Goal: Information Seeking & Learning: Find specific fact

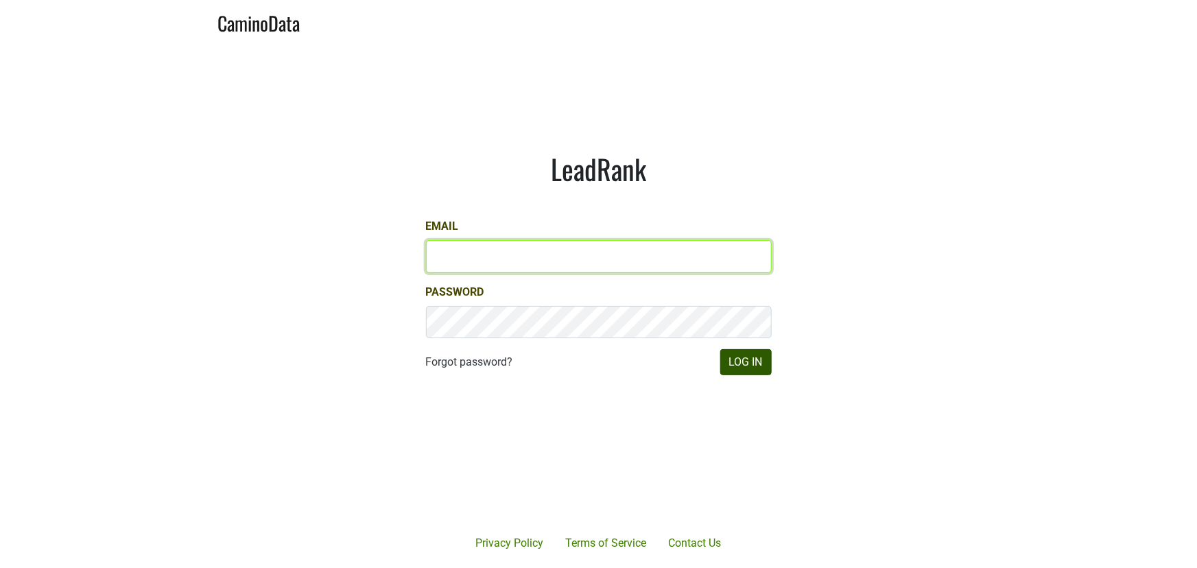
type input "[PERSON_NAME][EMAIL_ADDRESS][DOMAIN_NAME]"
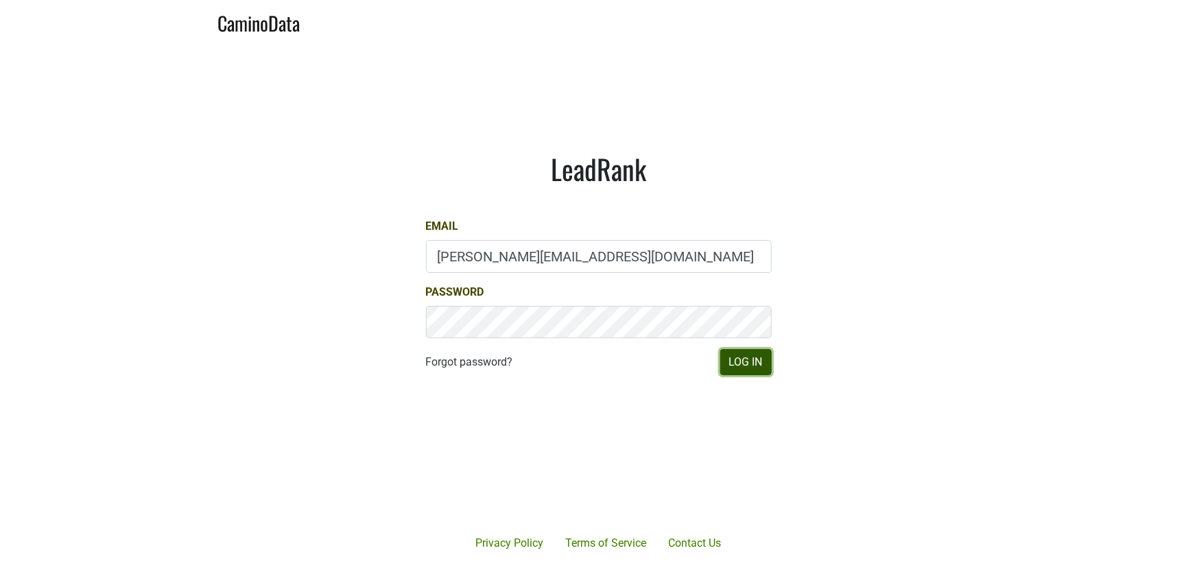
click at [763, 366] on button "Log In" at bounding box center [745, 362] width 51 height 26
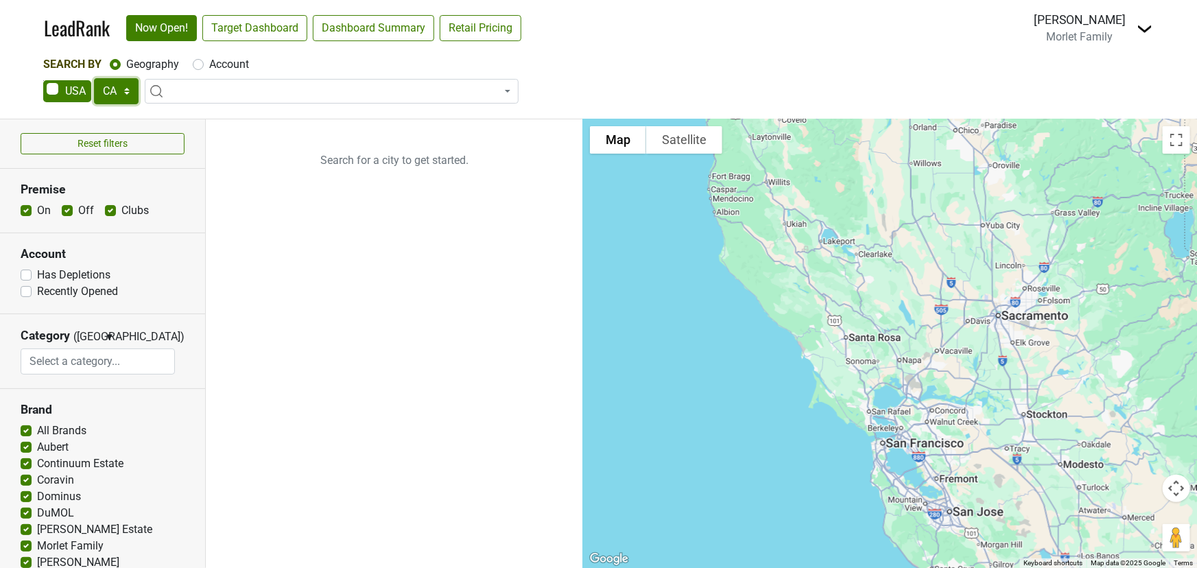
click at [130, 87] on select "AK AL AR AZ CA CO CT DC DE FL [GEOGRAPHIC_DATA] HI IA ID IL IN KS [GEOGRAPHIC_D…" at bounding box center [116, 91] width 45 height 26
select select "NC"
click at [94, 78] on select "AK AL AR AZ CA CO CT DC DE FL [GEOGRAPHIC_DATA] HI IA ID IL IN KS [GEOGRAPHIC_D…" at bounding box center [116, 91] width 45 height 26
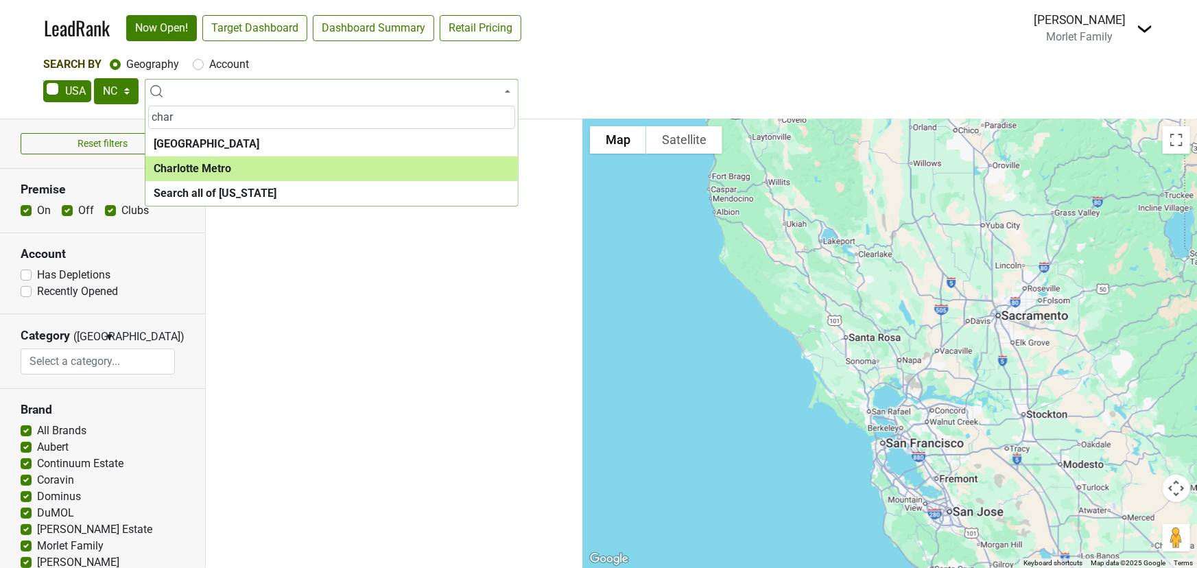
type input "char"
select select "1315"
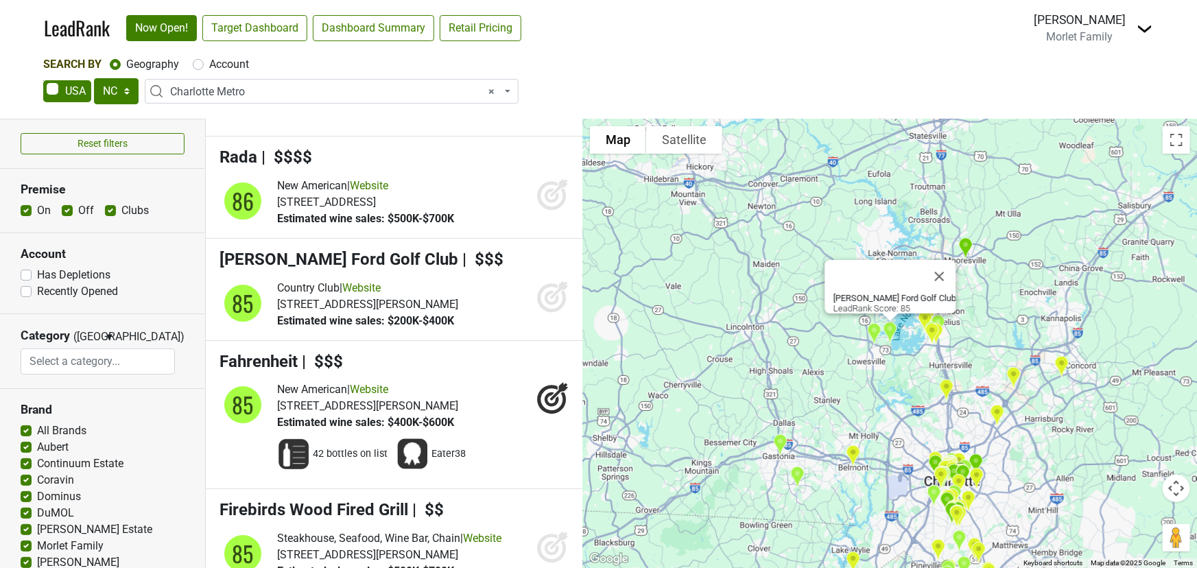
scroll to position [5114, 0]
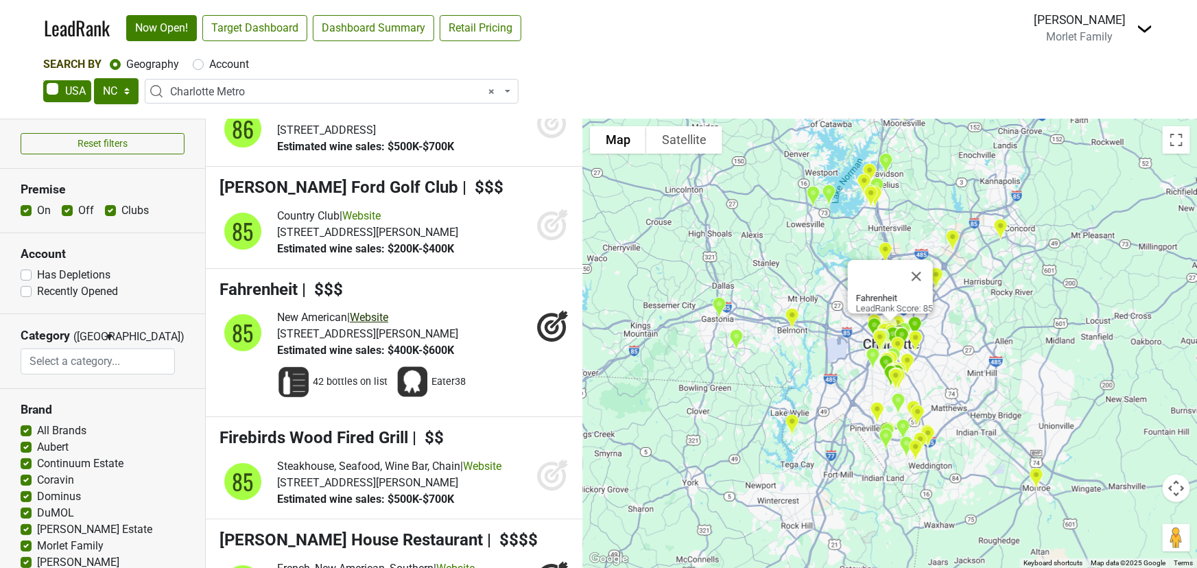
click at [383, 311] on link "Website" at bounding box center [369, 317] width 38 height 13
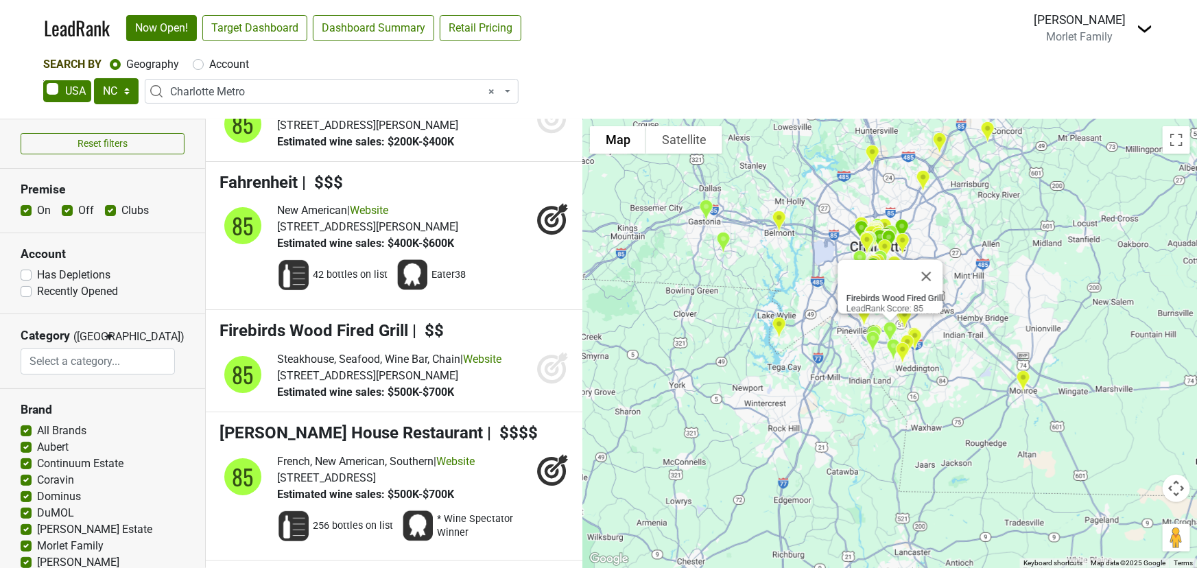
scroll to position [5238, 0]
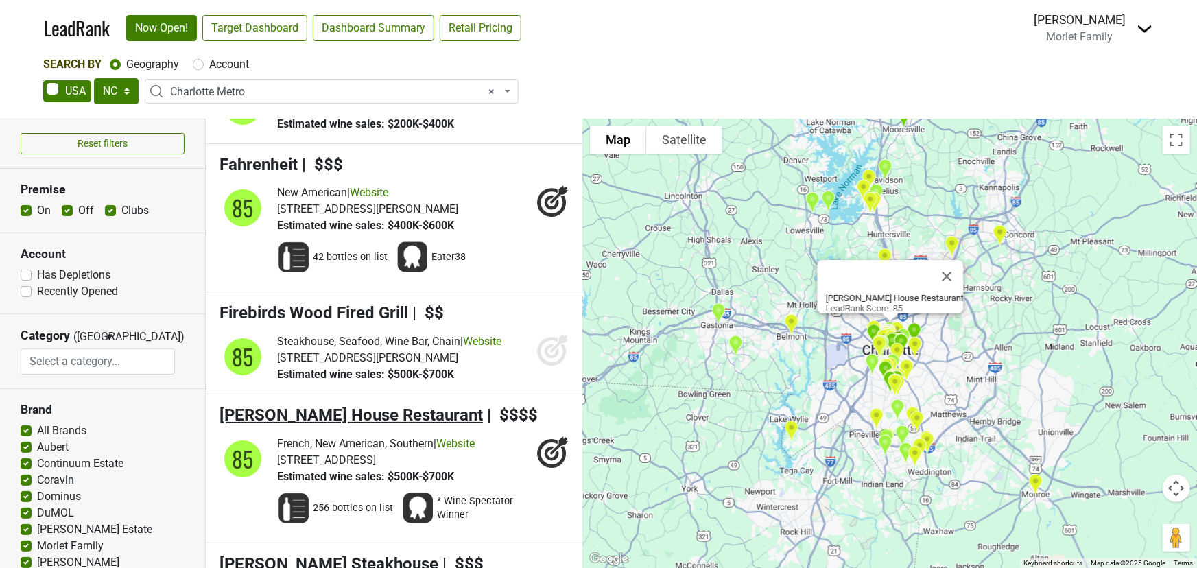
drag, startPoint x: 217, startPoint y: 404, endPoint x: 282, endPoint y: 402, distance: 65.2
click at [282, 402] on li "[PERSON_NAME] House Restaurant | $$$$ 85 French, New American, Southern | Websi…" at bounding box center [394, 468] width 377 height 149
drag, startPoint x: 426, startPoint y: 407, endPoint x: 368, endPoint y: 407, distance: 57.6
click at [368, 407] on h4 "[PERSON_NAME] House Restaurant | $$$$" at bounding box center [395, 415] width 350 height 20
drag, startPoint x: 427, startPoint y: 403, endPoint x: 375, endPoint y: 403, distance: 51.5
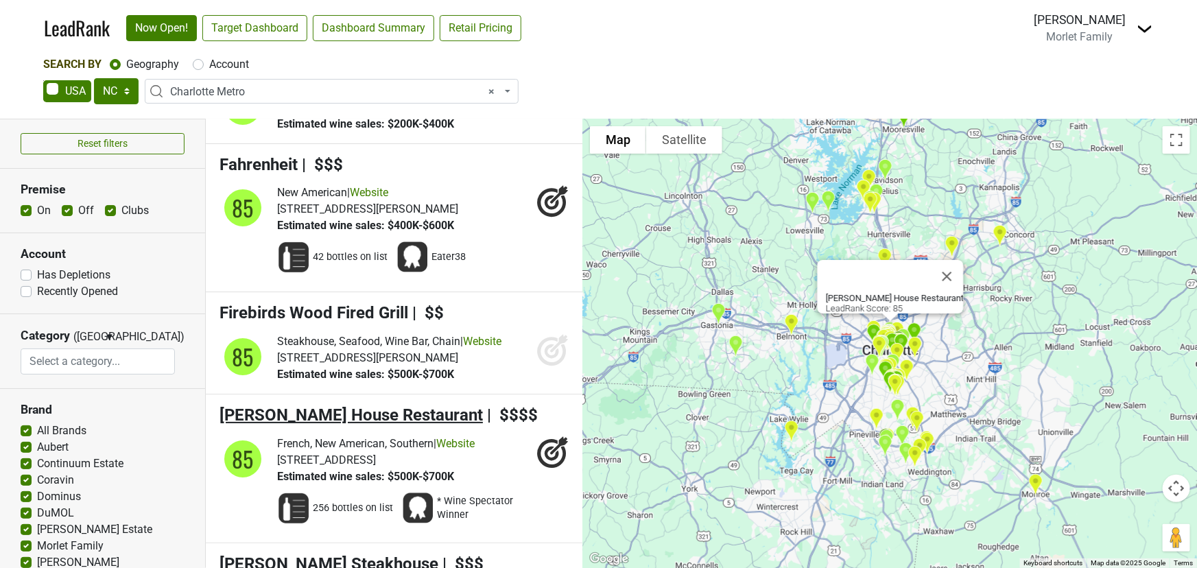
click at [375, 405] on h4 "[PERSON_NAME] House Restaurant | $$$$" at bounding box center [395, 415] width 350 height 20
drag, startPoint x: 491, startPoint y: 403, endPoint x: 367, endPoint y: 403, distance: 124.2
click at [367, 405] on h4 "[PERSON_NAME] House Restaurant | $$$$" at bounding box center [395, 415] width 350 height 20
drag, startPoint x: 438, startPoint y: 431, endPoint x: 370, endPoint y: 421, distance: 68.6
click at [370, 422] on li "[PERSON_NAME] House Restaurant | $$$$ 85 French, New American, Southern | Websi…" at bounding box center [394, 468] width 377 height 149
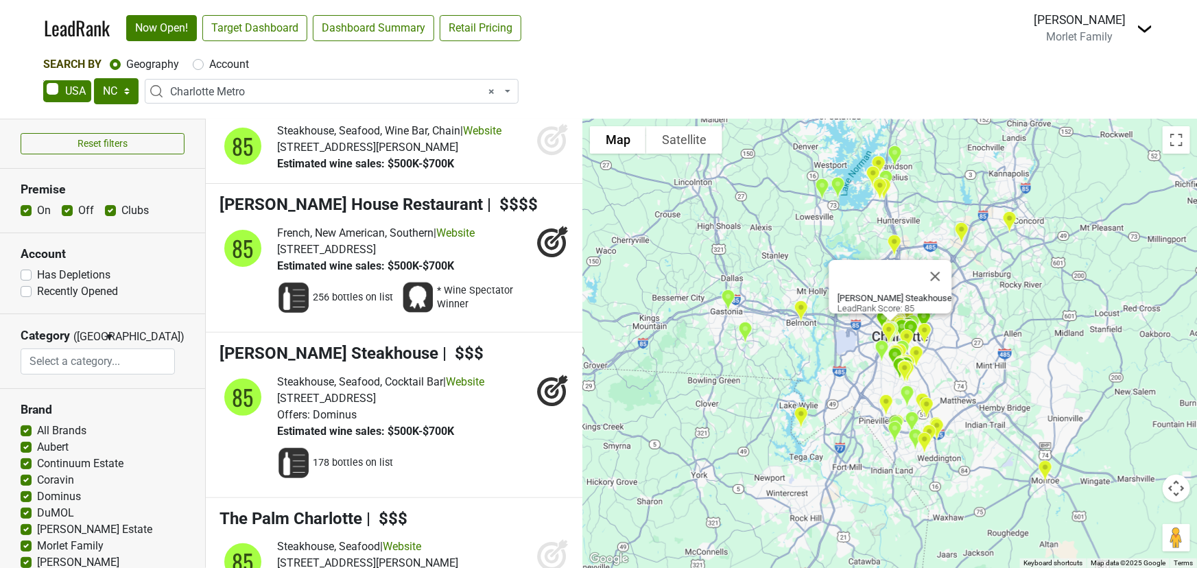
scroll to position [5426, 0]
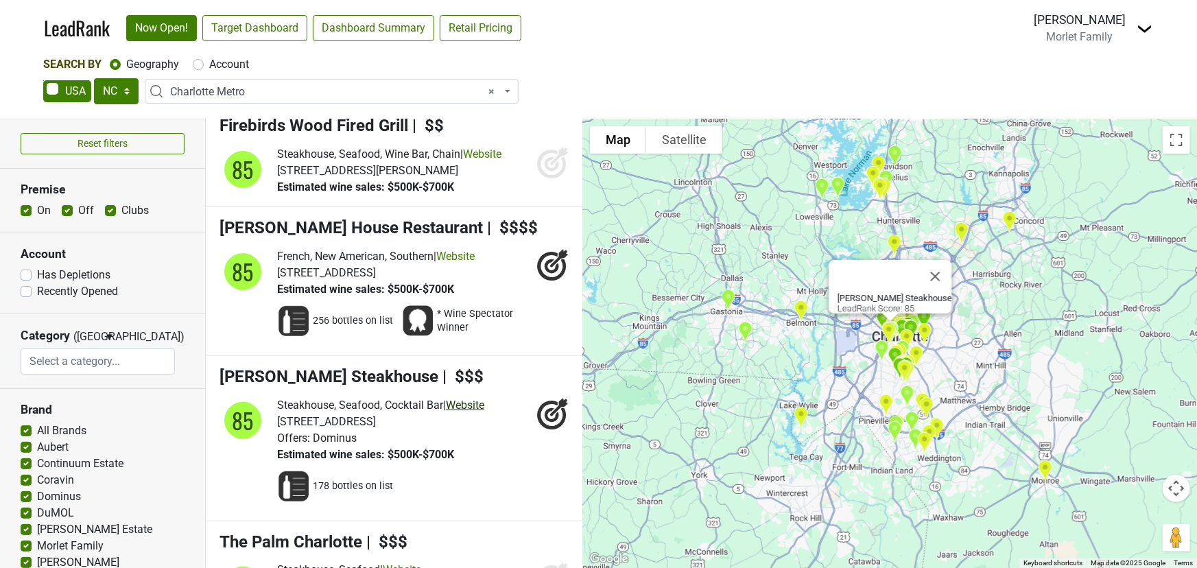
click at [475, 399] on link "Website" at bounding box center [465, 405] width 38 height 13
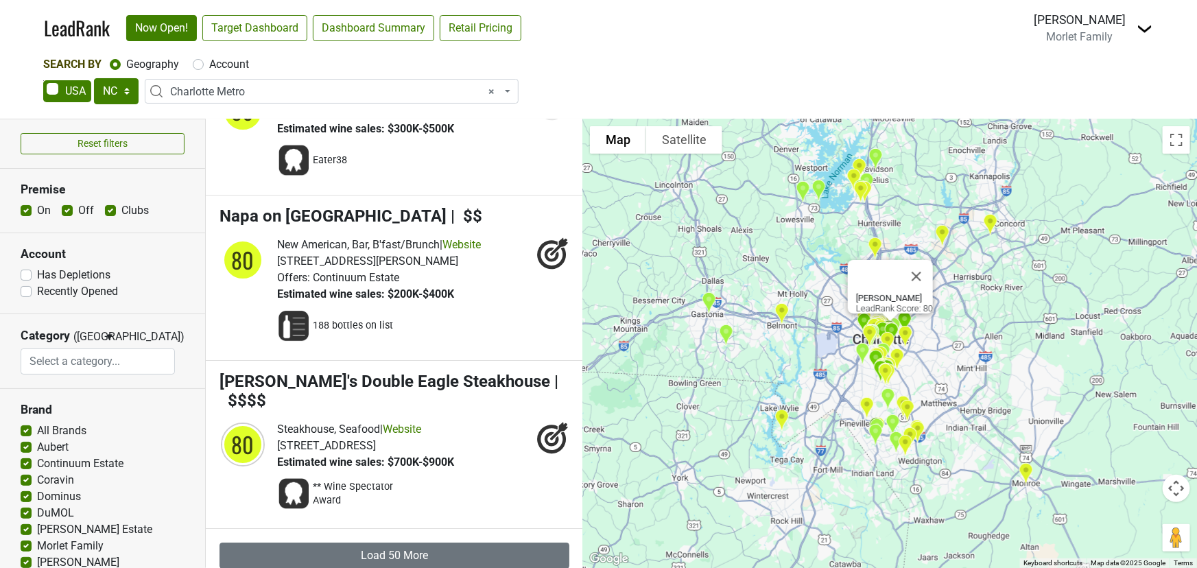
scroll to position [12903, 0]
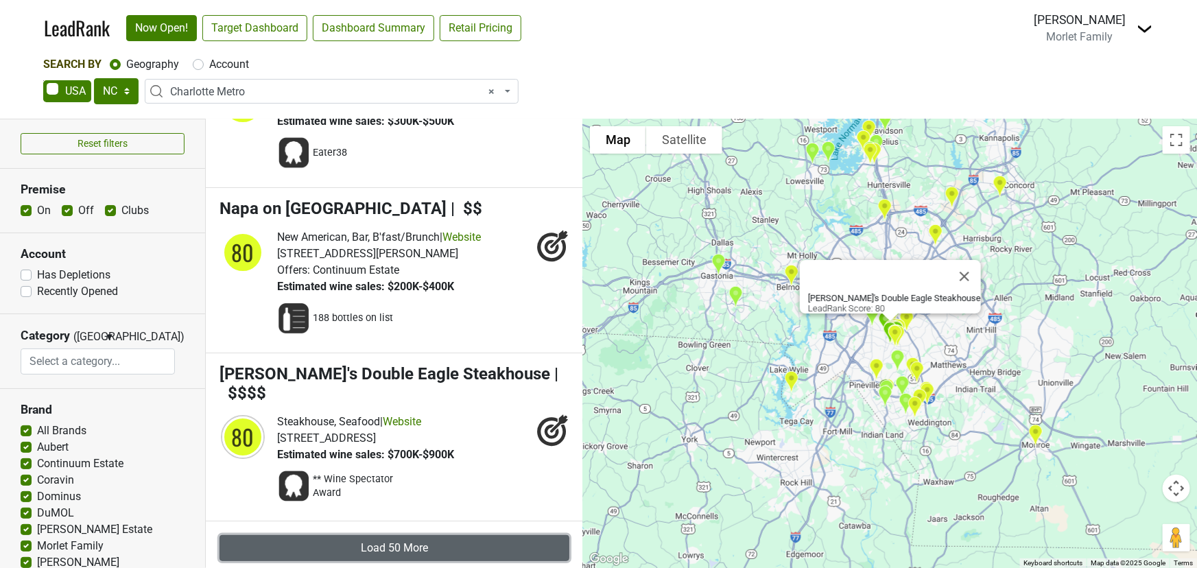
click at [470, 535] on button "Load 50 More" at bounding box center [395, 548] width 350 height 26
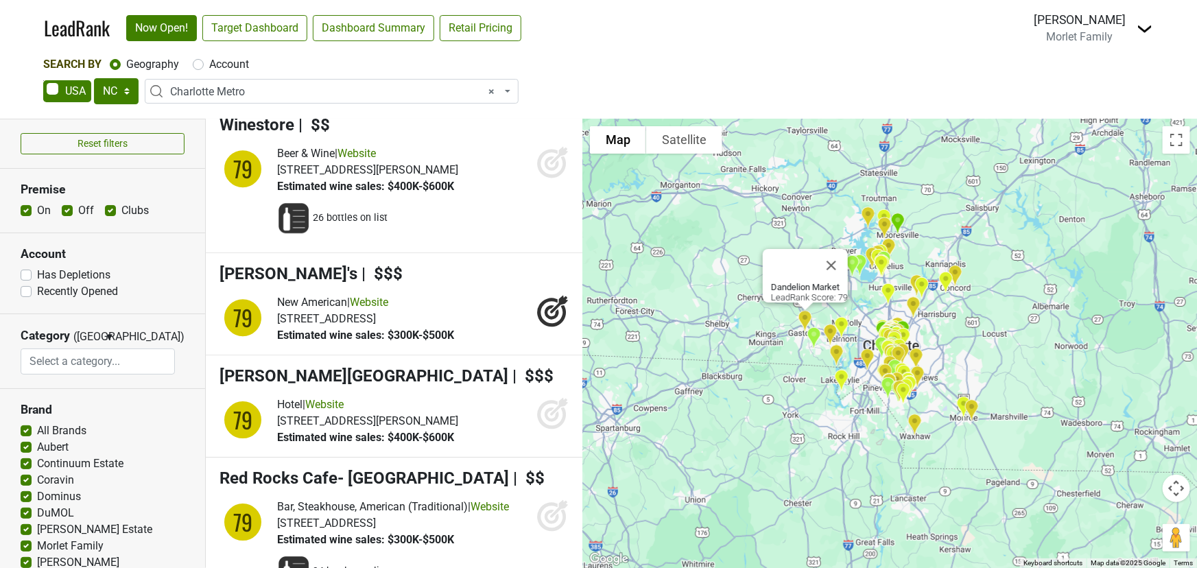
scroll to position [15210, 0]
